Goal: Task Accomplishment & Management: Complete application form

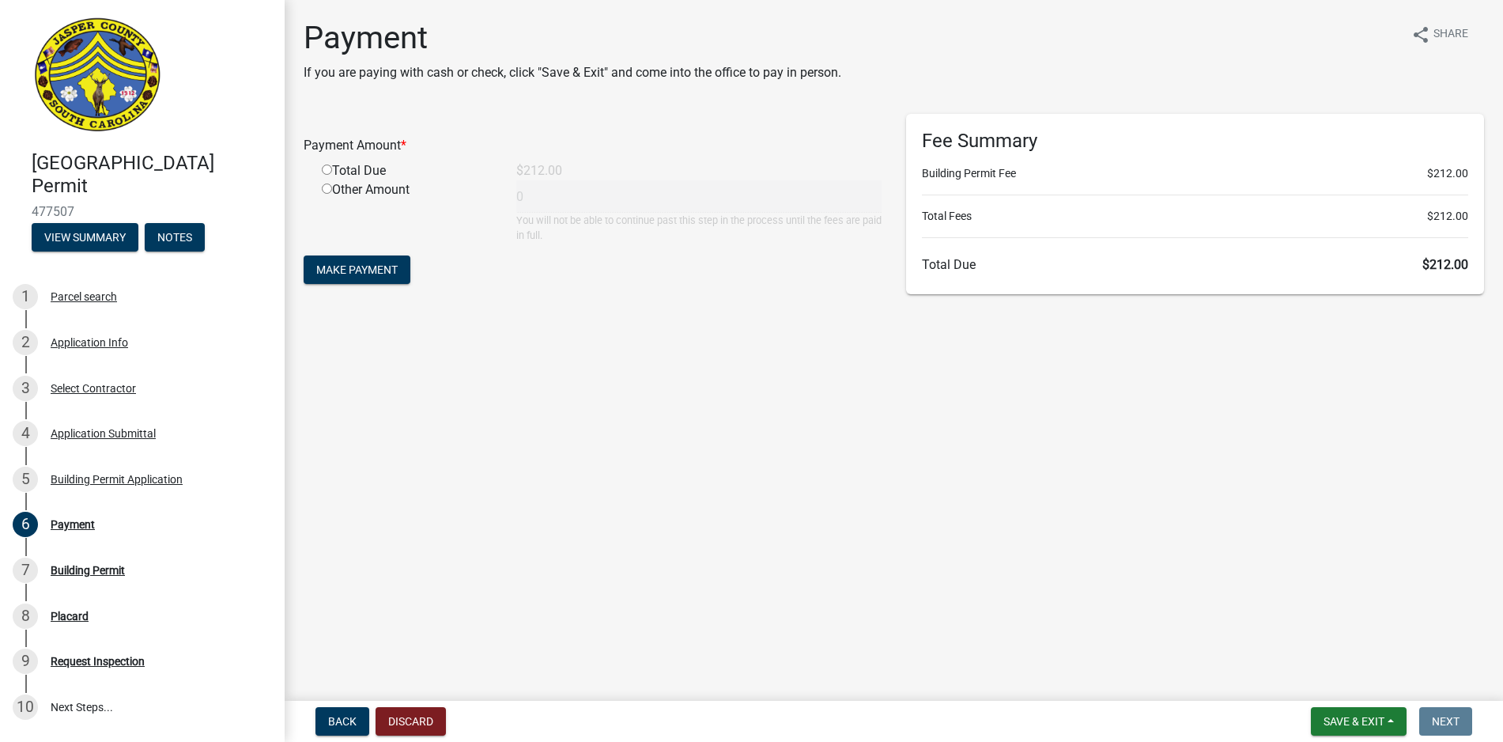
click at [325, 174] on input "radio" at bounding box center [327, 169] width 10 height 10
radio input "true"
type input "212"
click at [373, 267] on span "Make Payment" at bounding box center [356, 269] width 81 height 13
